Goal: Navigation & Orientation: Find specific page/section

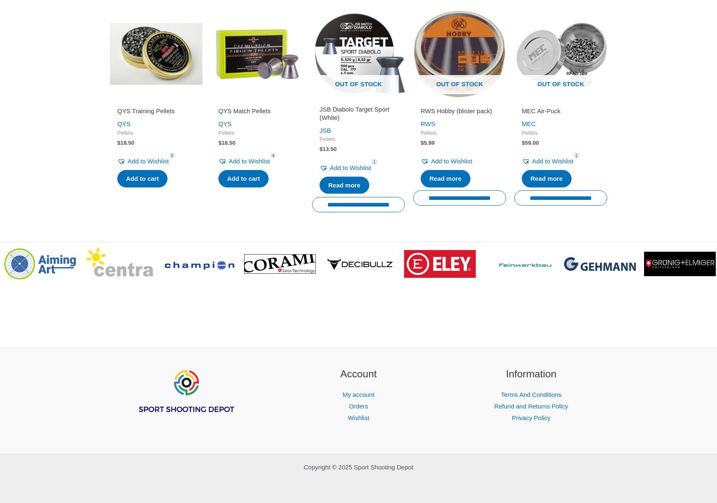
scroll to position [1033, 0]
click at [187, 387] on img "Footer Widget 1" at bounding box center [185, 391] width 99 height 50
click at [190, 412] on img "Footer Widget 1" at bounding box center [185, 391] width 99 height 50
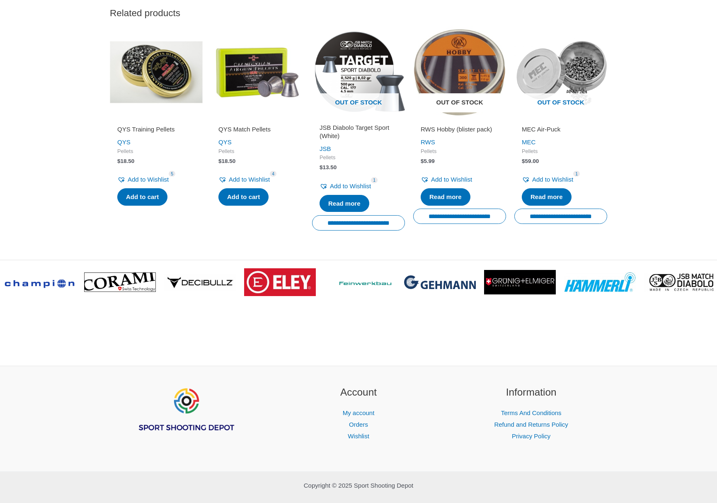
scroll to position [733, 0]
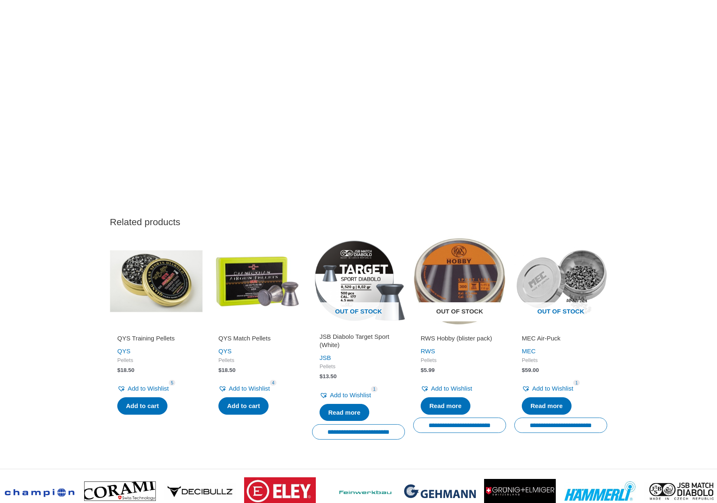
drag, startPoint x: 472, startPoint y: 432, endPoint x: 458, endPoint y: 345, distance: 87.7
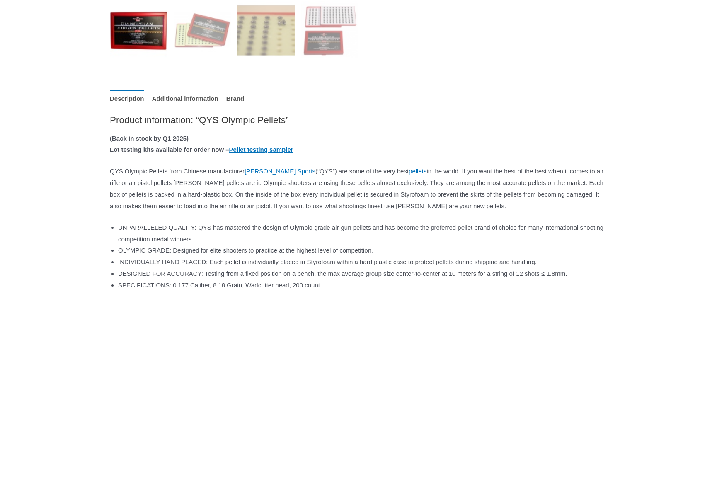
scroll to position [15, 0]
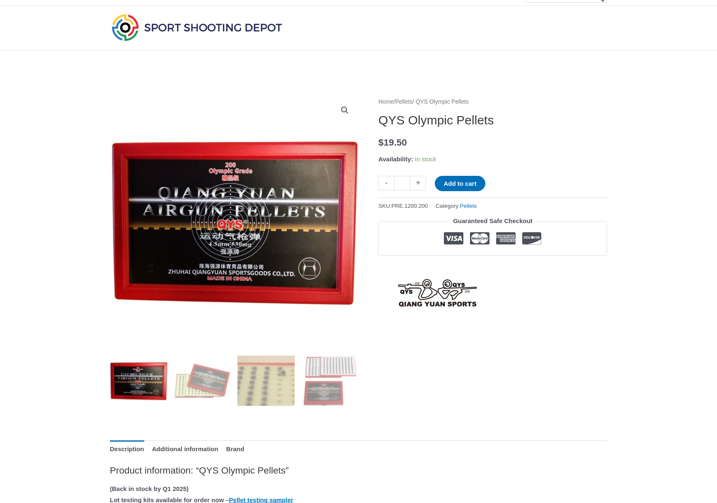
drag, startPoint x: 624, startPoint y: 206, endPoint x: 569, endPoint y: 82, distance: 136.0
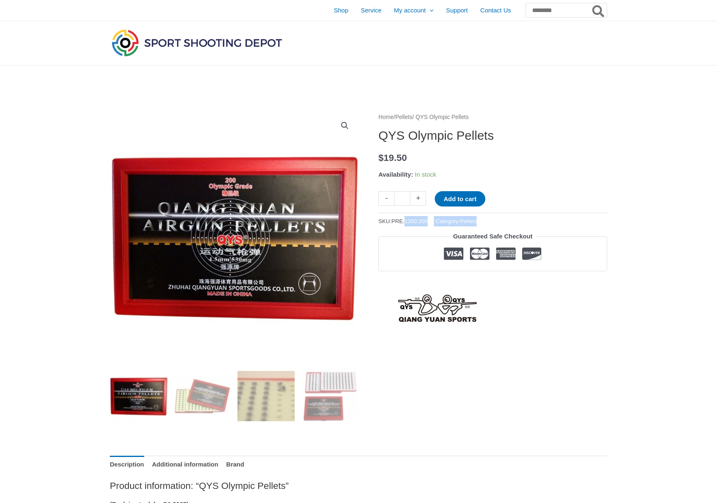
drag, startPoint x: 439, startPoint y: 216, endPoint x: 499, endPoint y: 218, distance: 60.1
click at [493, 218] on div "SKU: PRE.1200.200 Category: Pellets" at bounding box center [492, 220] width 229 height 14
click at [569, 214] on div "SKU: PRE.1200.200 Category: Pellets" at bounding box center [492, 220] width 229 height 14
click at [136, 34] on img at bounding box center [197, 42] width 174 height 31
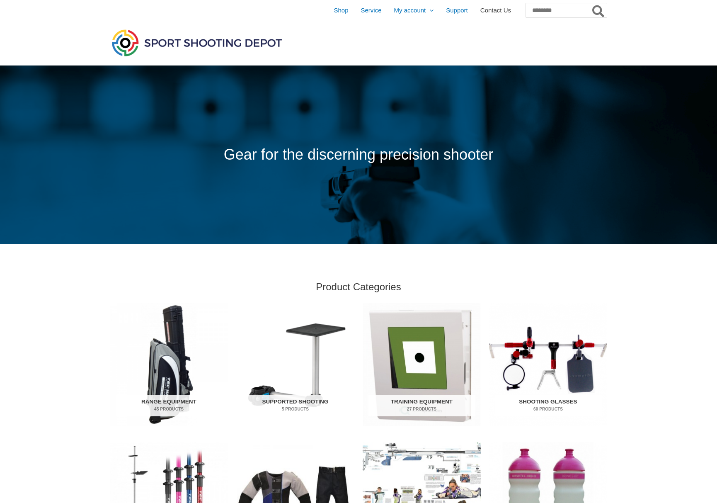
drag, startPoint x: 466, startPoint y: 10, endPoint x: 475, endPoint y: 14, distance: 9.6
click at [480, 14] on span "Contact Us" at bounding box center [495, 10] width 31 height 21
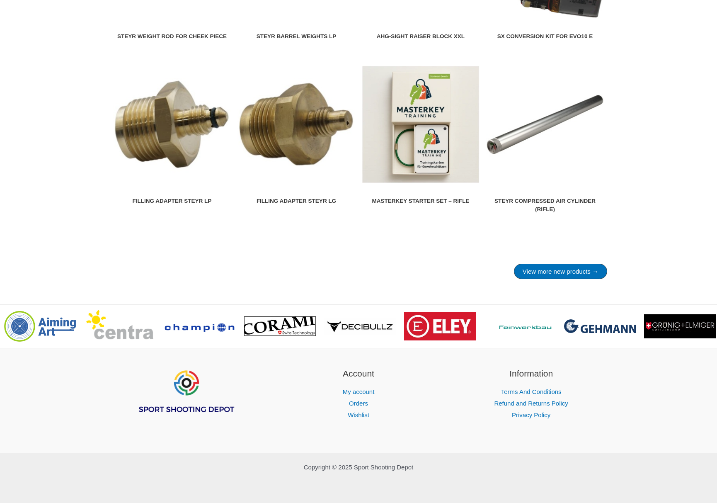
scroll to position [1043, 0]
click at [708, 322] on span ">" at bounding box center [708, 320] width 8 height 8
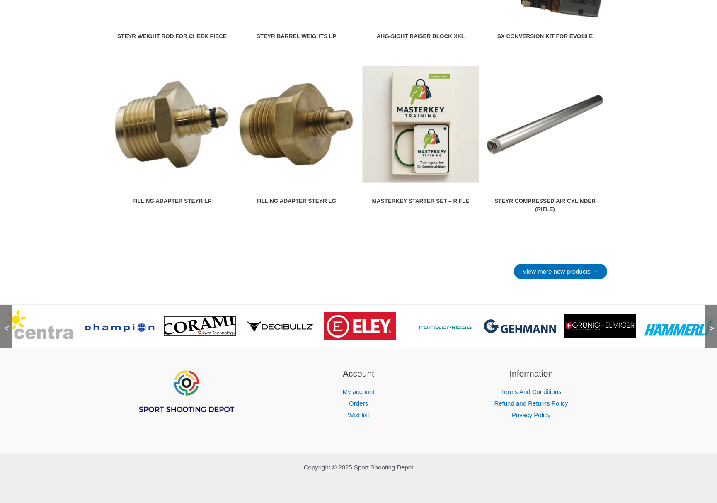
click at [708, 322] on span ">" at bounding box center [708, 320] width 8 height 8
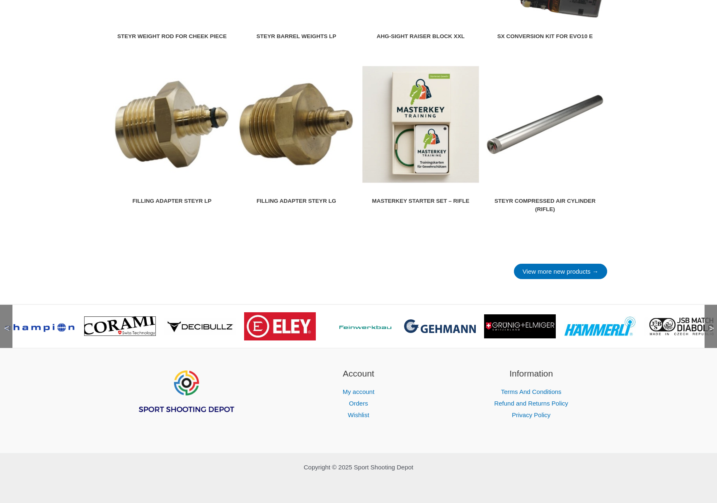
click at [708, 322] on span ">" at bounding box center [708, 320] width 8 height 8
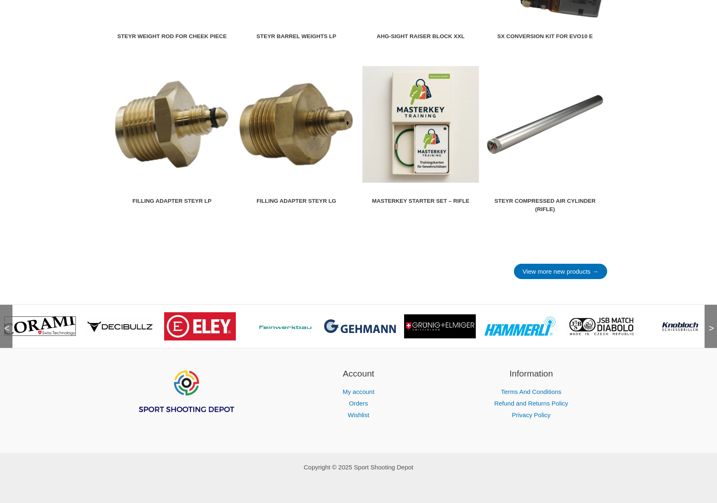
click at [708, 322] on span ">" at bounding box center [708, 320] width 8 height 8
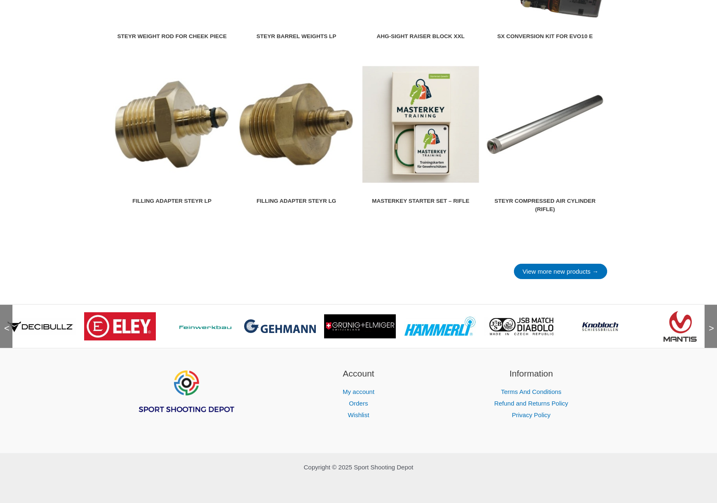
click at [708, 322] on span ">" at bounding box center [708, 320] width 8 height 8
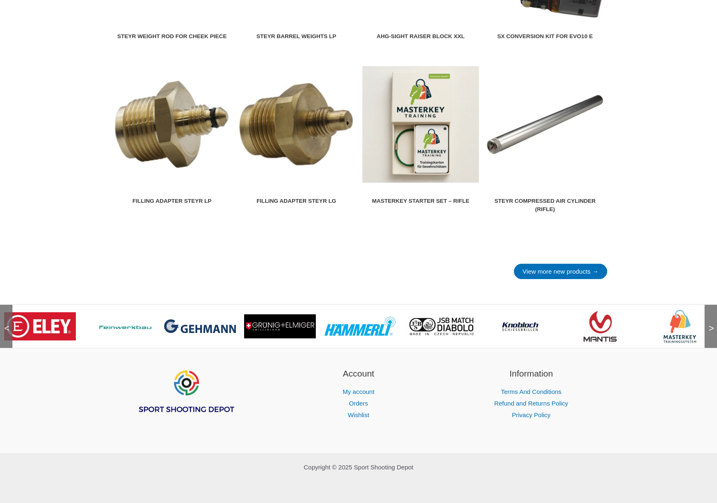
click at [708, 322] on span ">" at bounding box center [708, 320] width 8 height 8
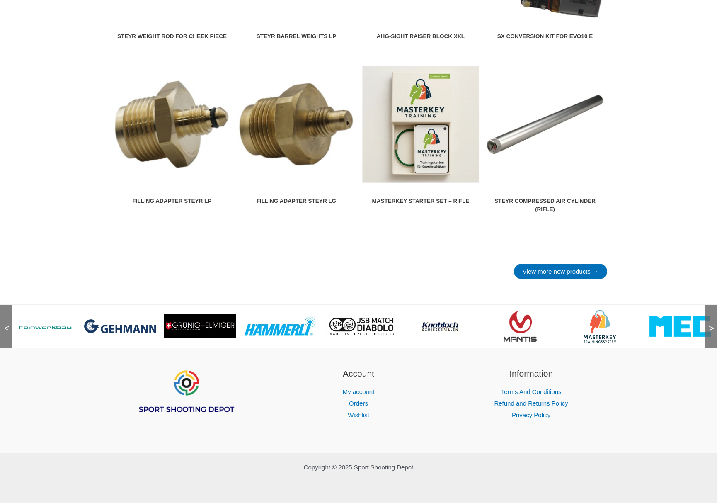
click at [708, 322] on span ">" at bounding box center [708, 320] width 8 height 8
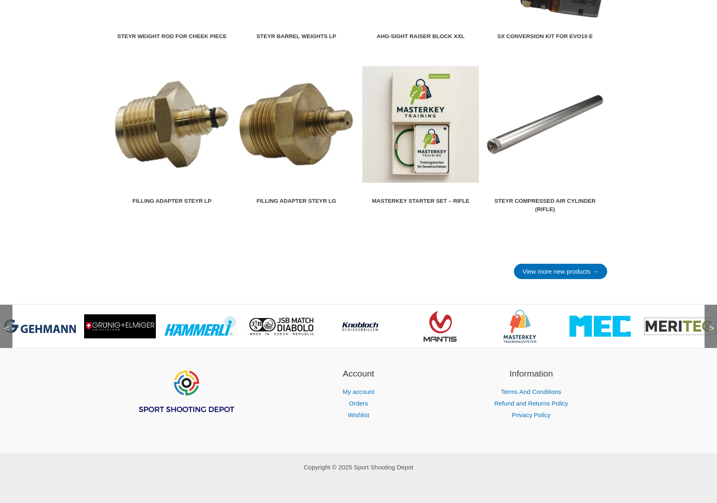
click at [708, 322] on span ">" at bounding box center [708, 320] width 8 height 8
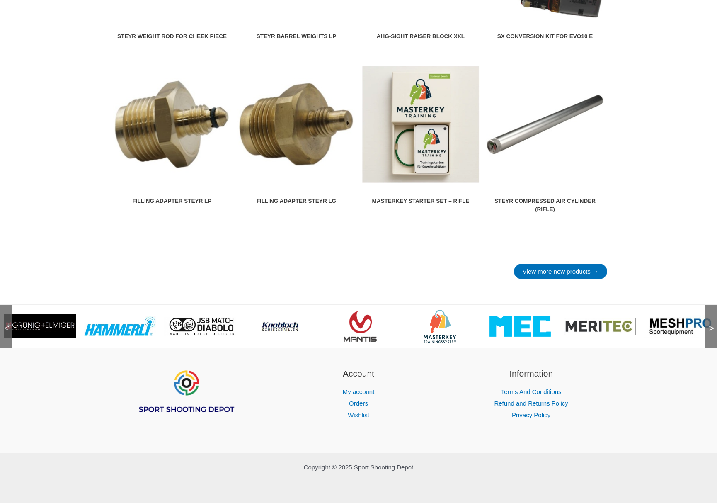
click at [708, 322] on span ">" at bounding box center [708, 320] width 8 height 8
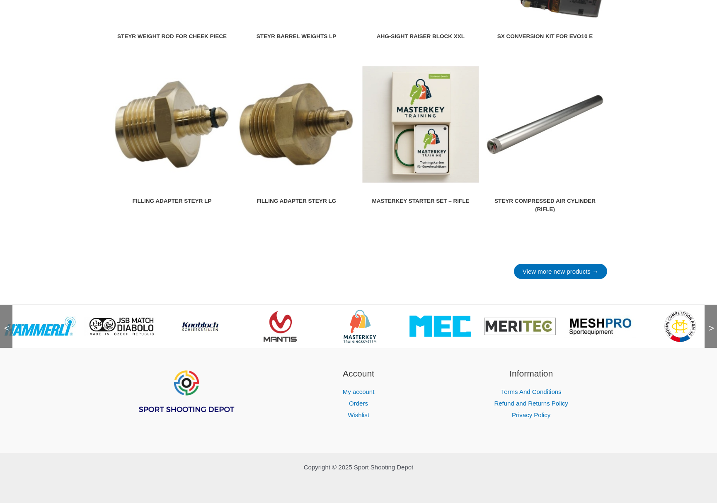
click at [708, 322] on span ">" at bounding box center [708, 320] width 8 height 8
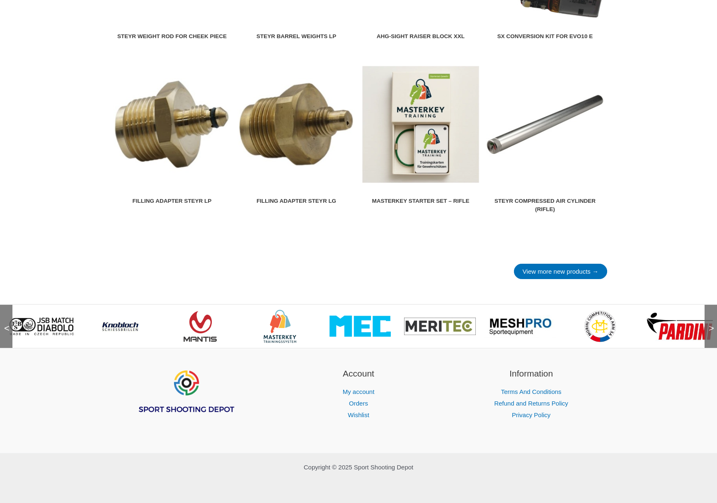
click at [708, 322] on span ">" at bounding box center [708, 320] width 8 height 8
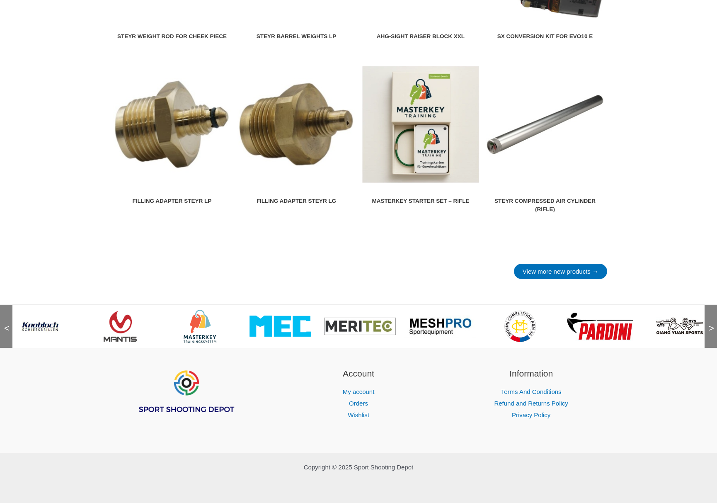
click at [708, 322] on span ">" at bounding box center [708, 320] width 8 height 8
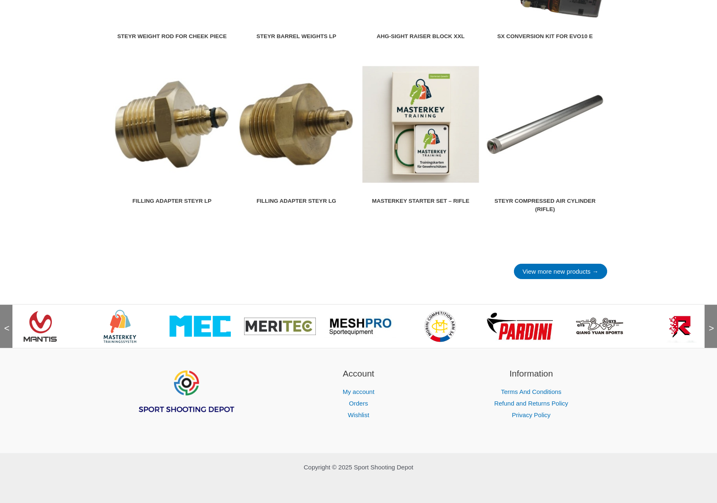
click at [708, 322] on span ">" at bounding box center [708, 320] width 8 height 8
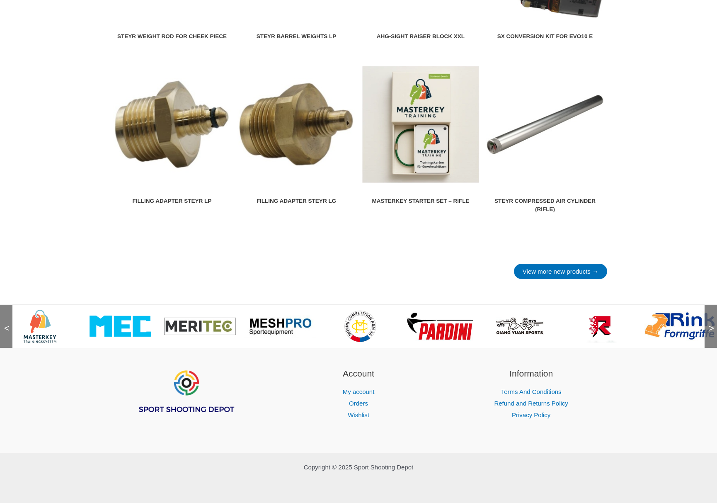
click at [713, 324] on span ">" at bounding box center [708, 320] width 8 height 8
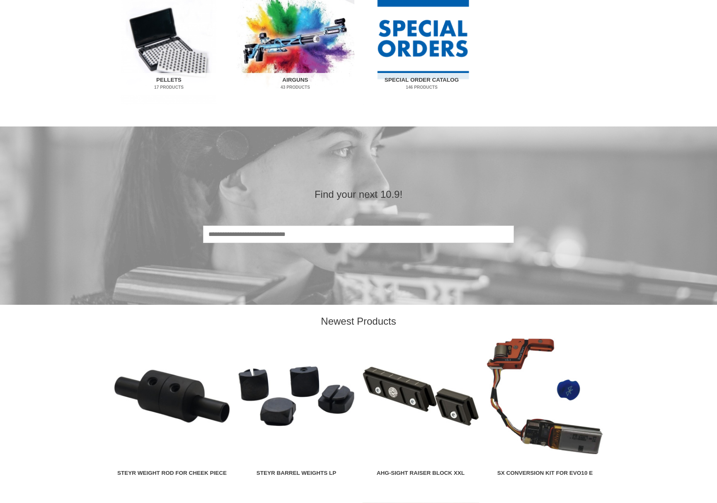
scroll to position [0, 0]
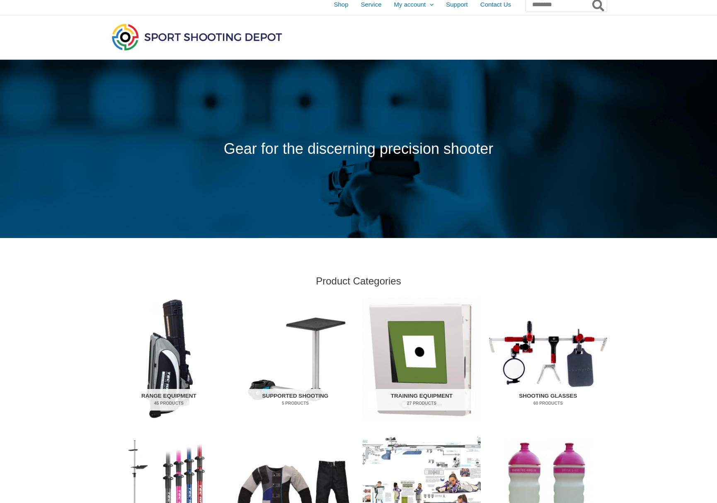
drag, startPoint x: 420, startPoint y: 351, endPoint x: 402, endPoint y: 294, distance: 60.0
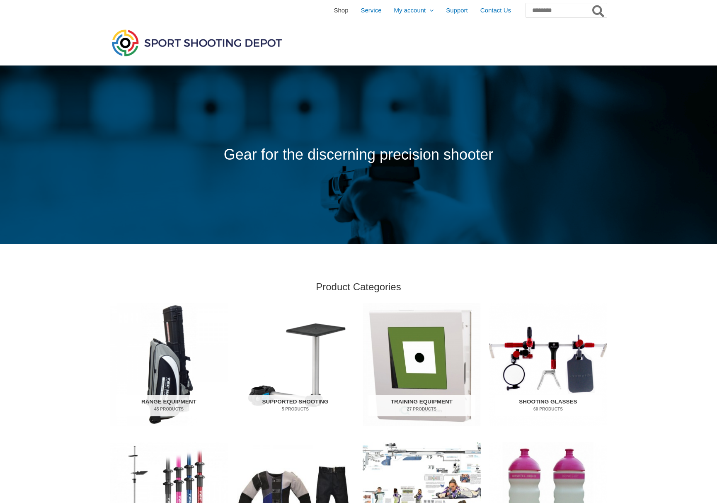
click at [334, 11] on span "Shop" at bounding box center [341, 10] width 15 height 21
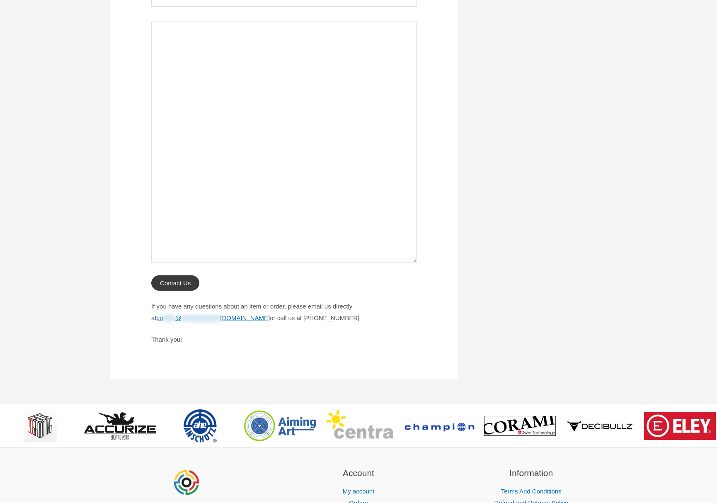
scroll to position [331, 0]
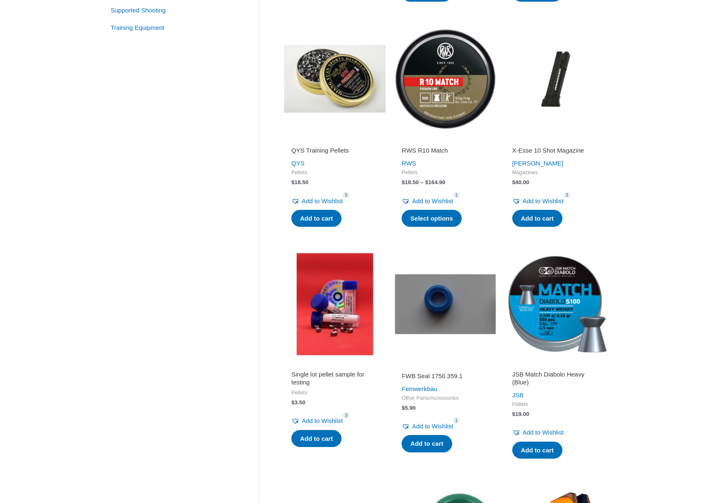
scroll to position [14, 0]
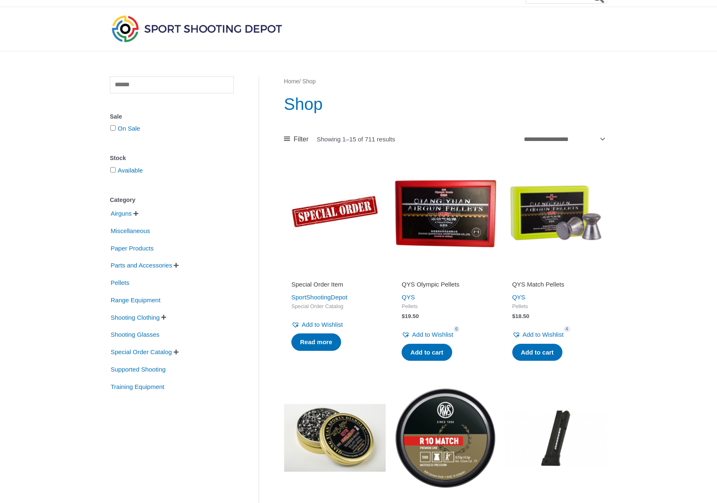
drag, startPoint x: 636, startPoint y: 302, endPoint x: 618, endPoint y: 203, distance: 100.7
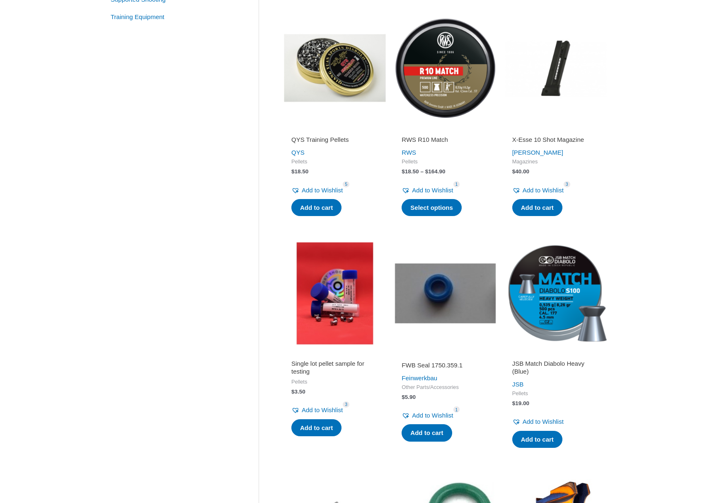
scroll to position [414, 0]
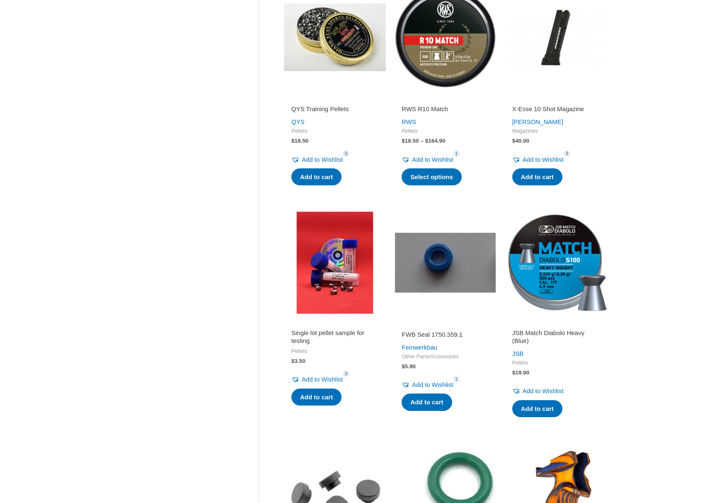
click at [158, 261] on div "Clear Sale On Sale Stock Available Category Airguns   Air Pistols Air Rifles …" at bounding box center [184, 314] width 149 height 1276
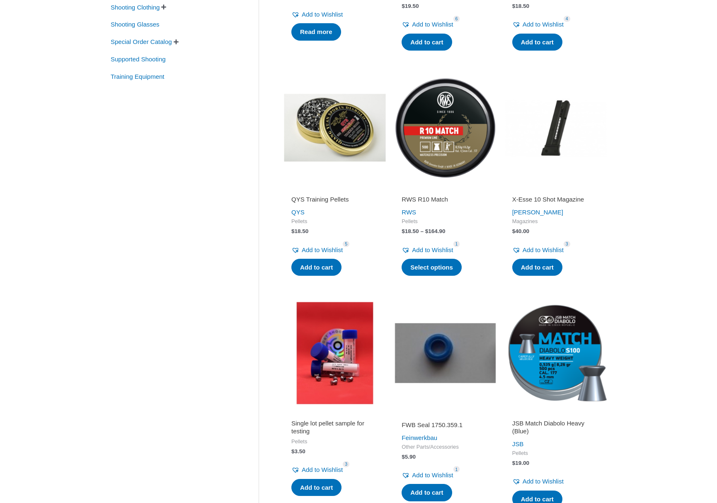
scroll to position [0, 0]
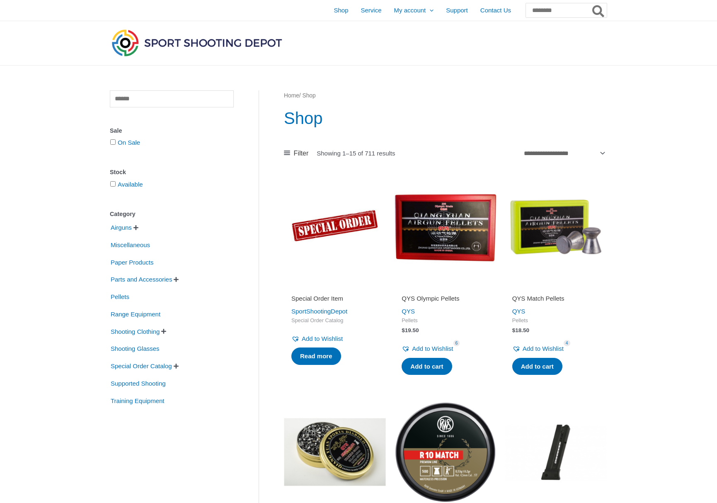
drag, startPoint x: 177, startPoint y: 320, endPoint x: 162, endPoint y: 148, distance: 172.6
drag, startPoint x: 149, startPoint y: 114, endPoint x: 148, endPoint y: 108, distance: 6.4
click at [121, 233] on span "Airguns" at bounding box center [121, 227] width 23 height 14
